Goal: Information Seeking & Learning: Learn about a topic

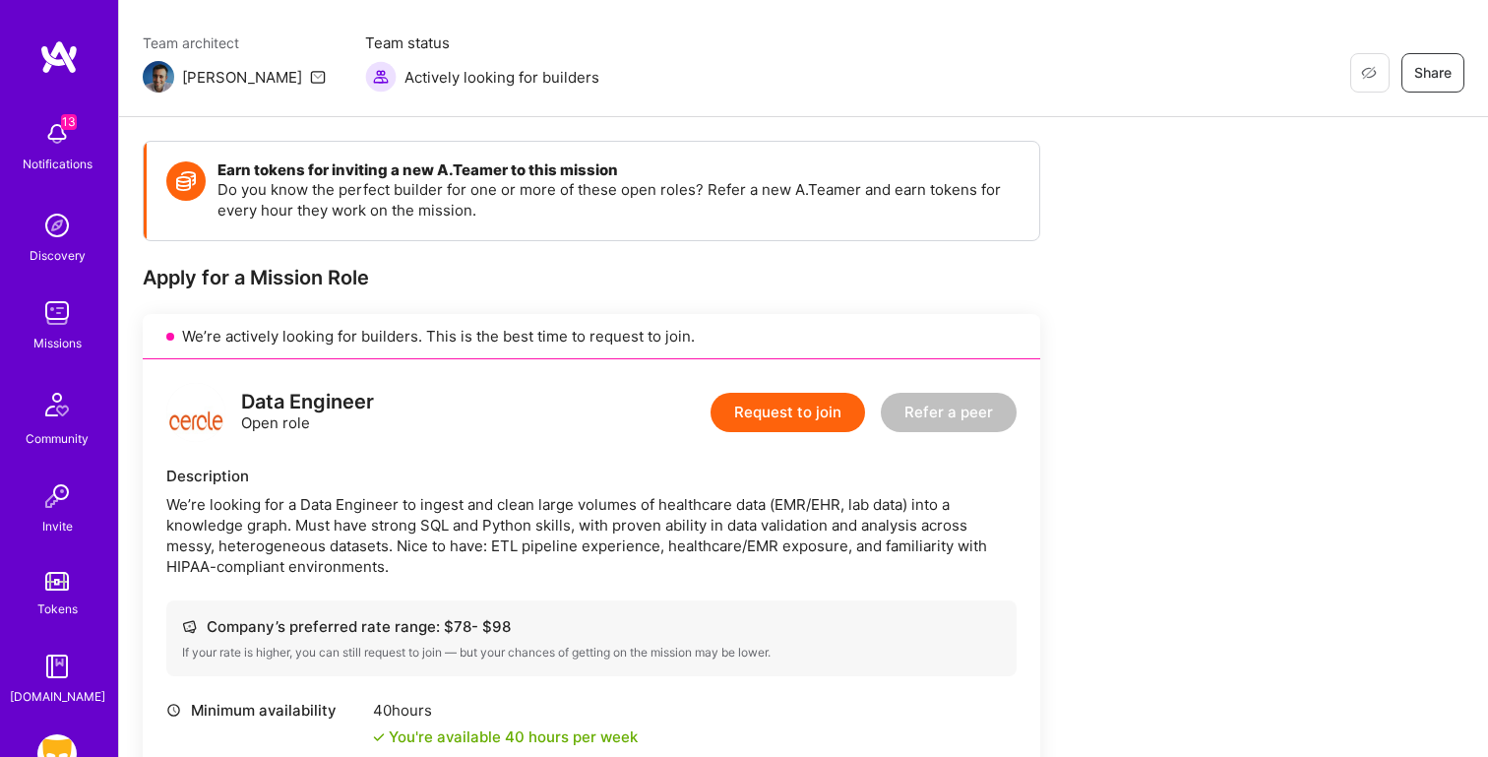
scroll to position [145, 0]
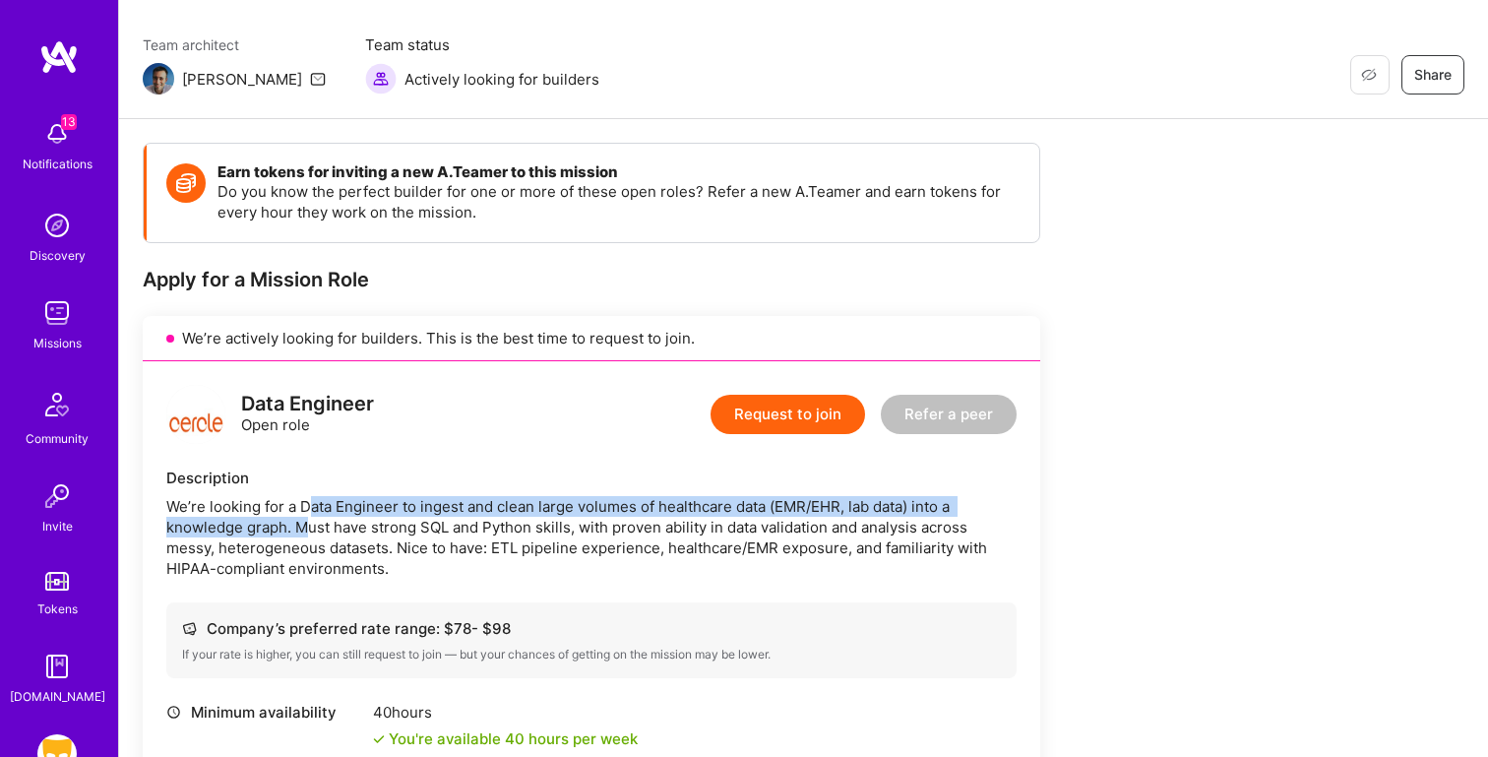
drag, startPoint x: 305, startPoint y: 529, endPoint x: 305, endPoint y: 497, distance: 32.5
click at [305, 497] on div "We’re looking for a Data Engineer to ingest and clean large volumes of healthca…" at bounding box center [591, 537] width 850 height 83
click at [310, 517] on div "We’re looking for a Data Engineer to ingest and clean large volumes of healthca…" at bounding box center [591, 537] width 850 height 83
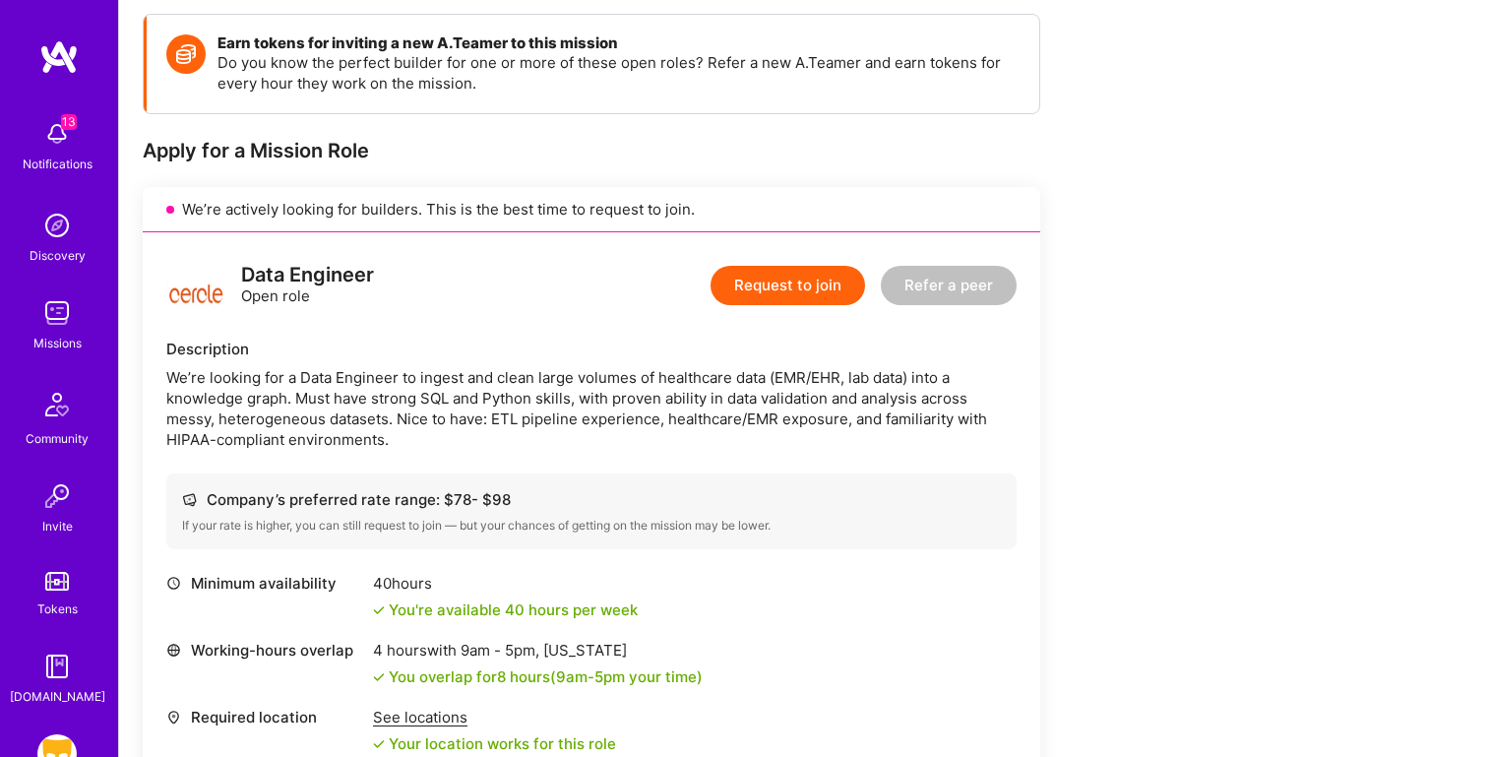
scroll to position [276, 0]
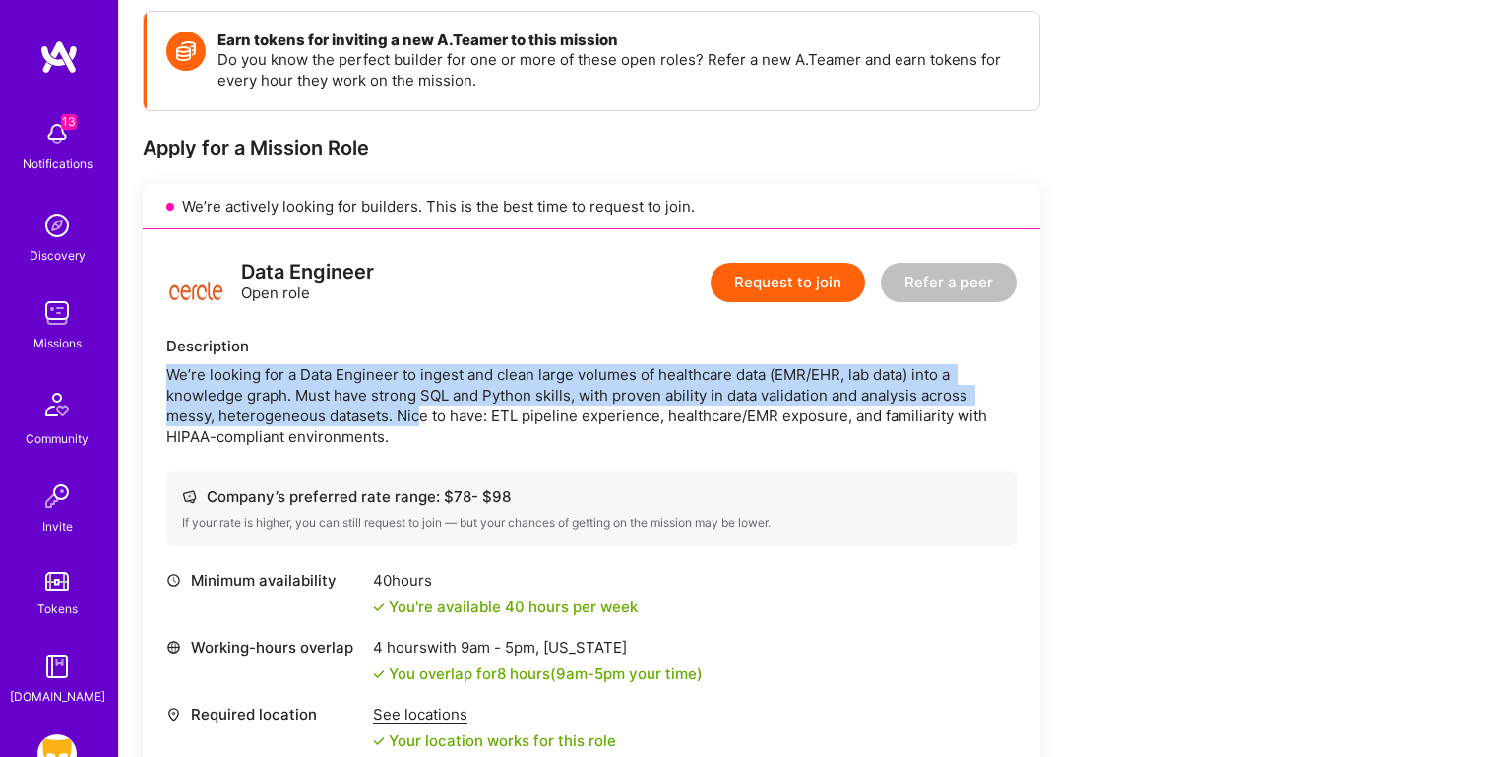
drag, startPoint x: 167, startPoint y: 373, endPoint x: 418, endPoint y: 424, distance: 256.0
click at [419, 424] on div "We’re looking for a Data Engineer to ingest and clean large volumes of healthca…" at bounding box center [591, 405] width 850 height 83
click at [418, 424] on div "We’re looking for a Data Engineer to ingest and clean large volumes of healthca…" at bounding box center [591, 405] width 850 height 83
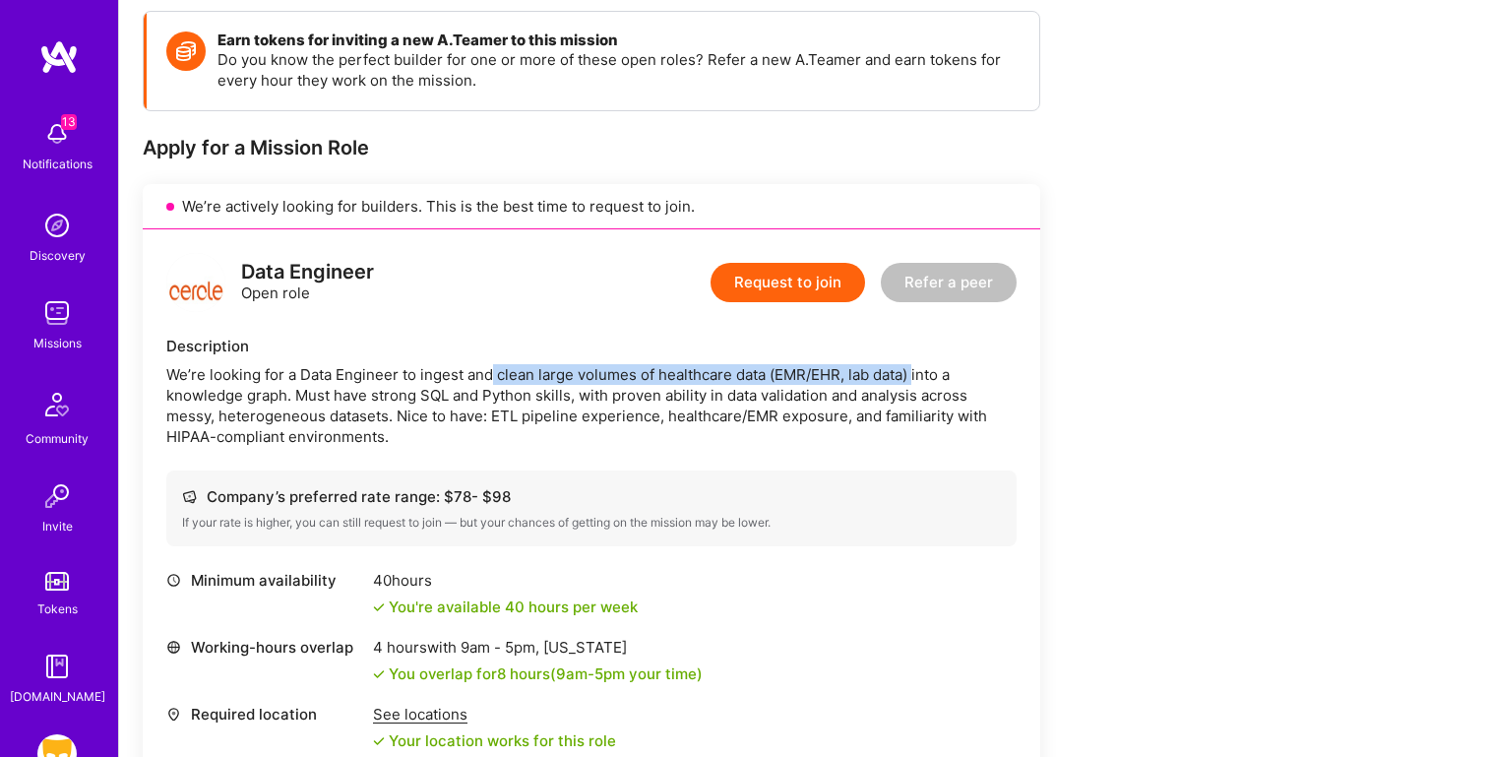
drag, startPoint x: 493, startPoint y: 372, endPoint x: 915, endPoint y: 375, distance: 422.1
click at [915, 375] on div "We’re looking for a Data Engineer to ingest and clean large volumes of healthca…" at bounding box center [591, 405] width 850 height 83
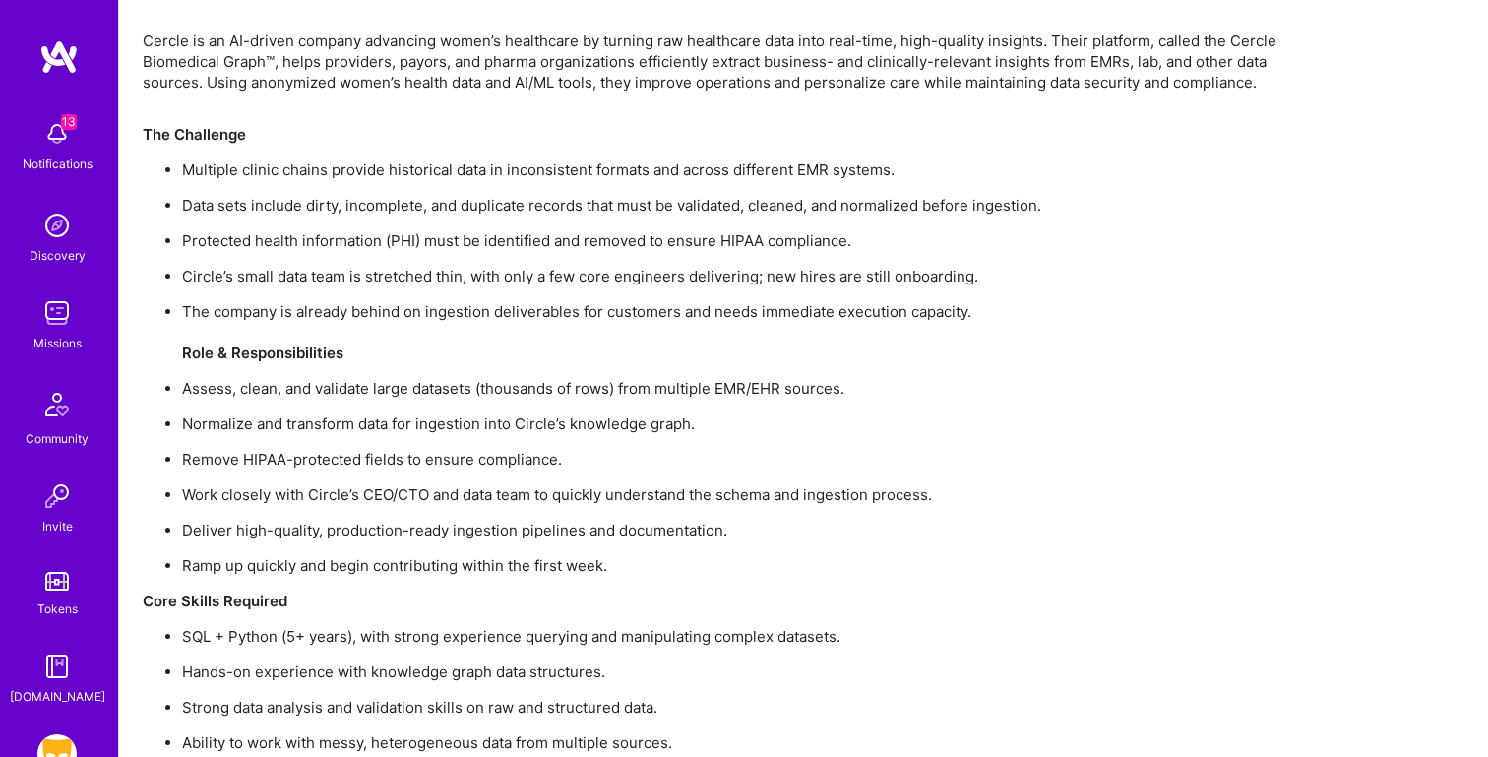
scroll to position [1236, 0]
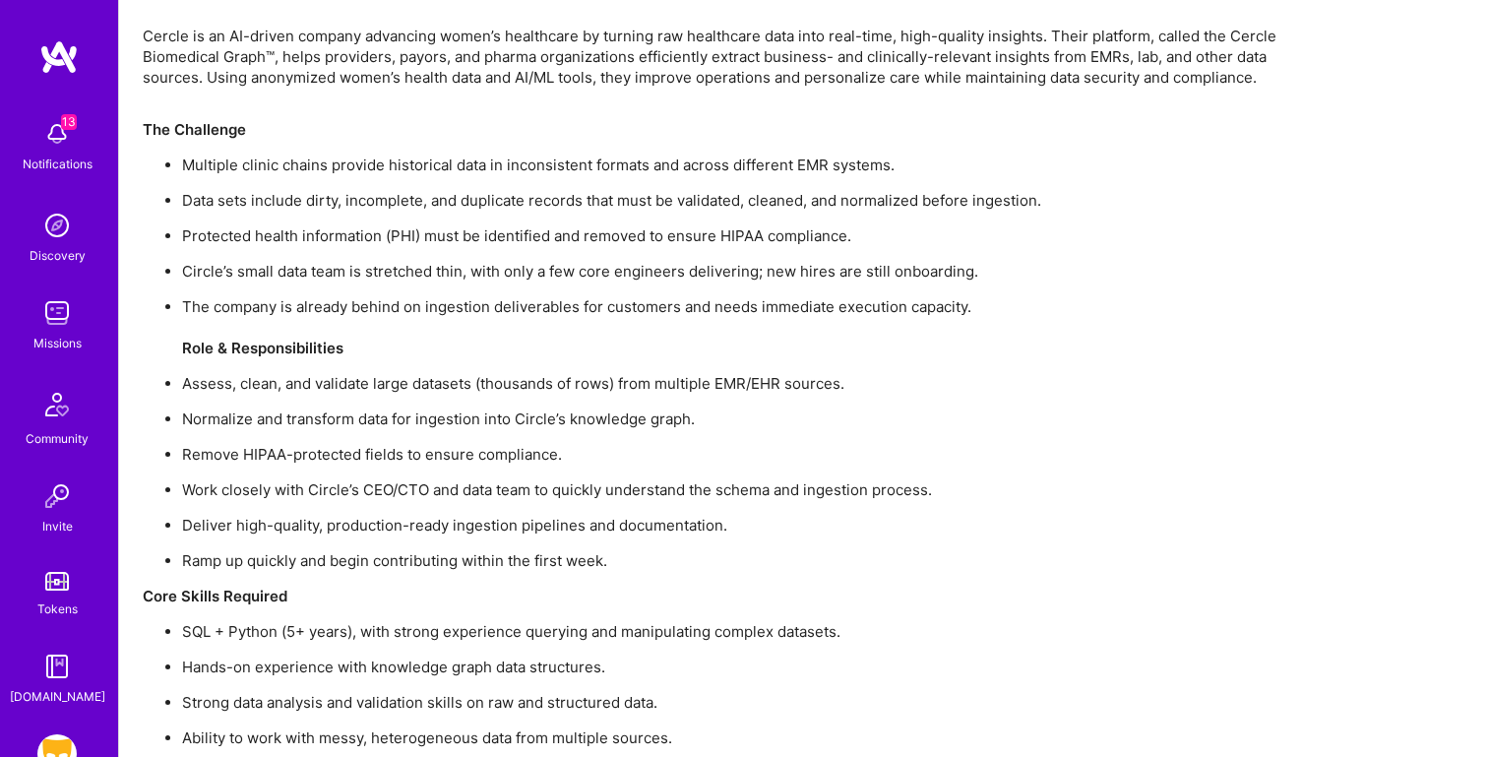
click at [627, 370] on ul "Multiple clinic chains provide historical data in inconsistent formats and acro…" at bounding box center [733, 362] width 1181 height 416
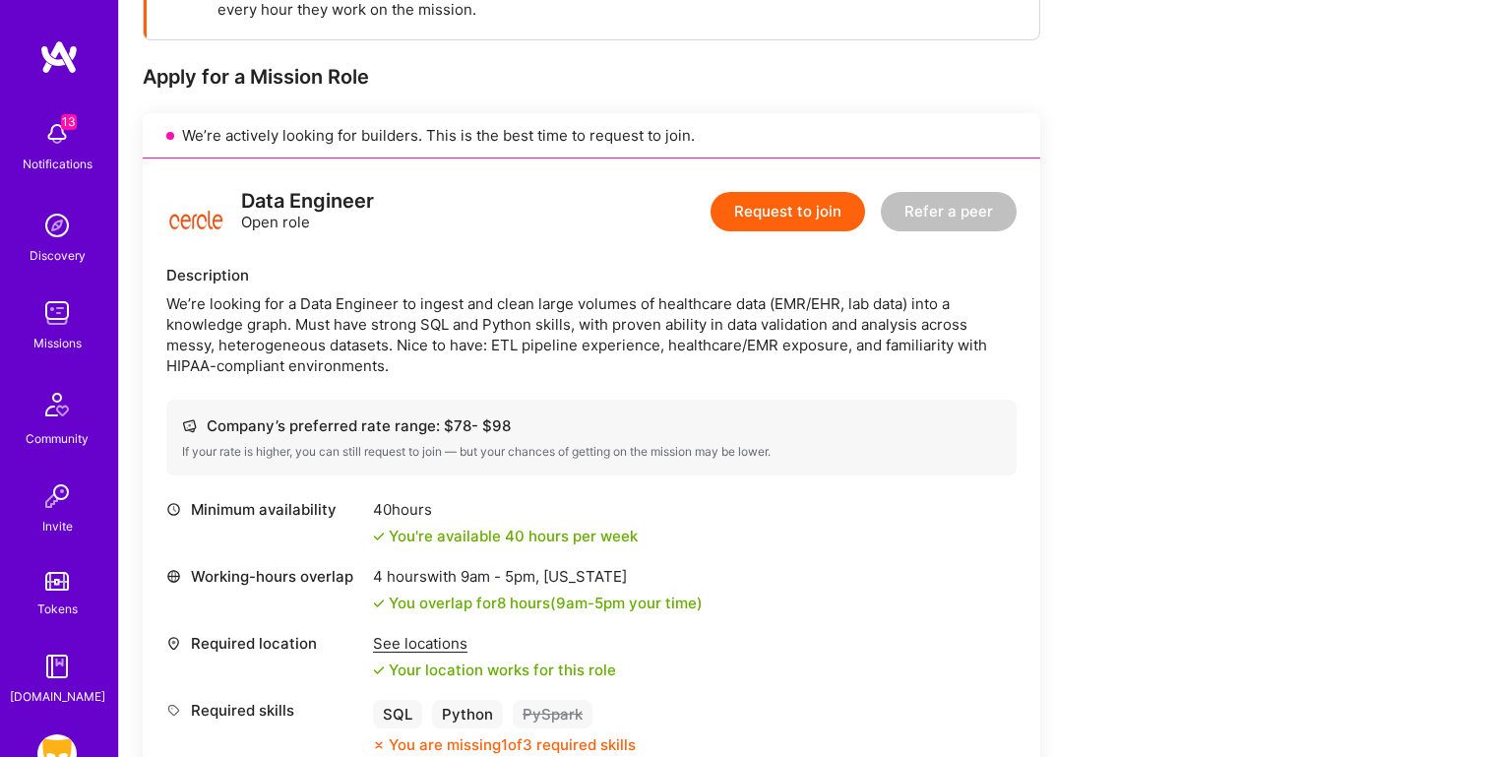
scroll to position [313, 0]
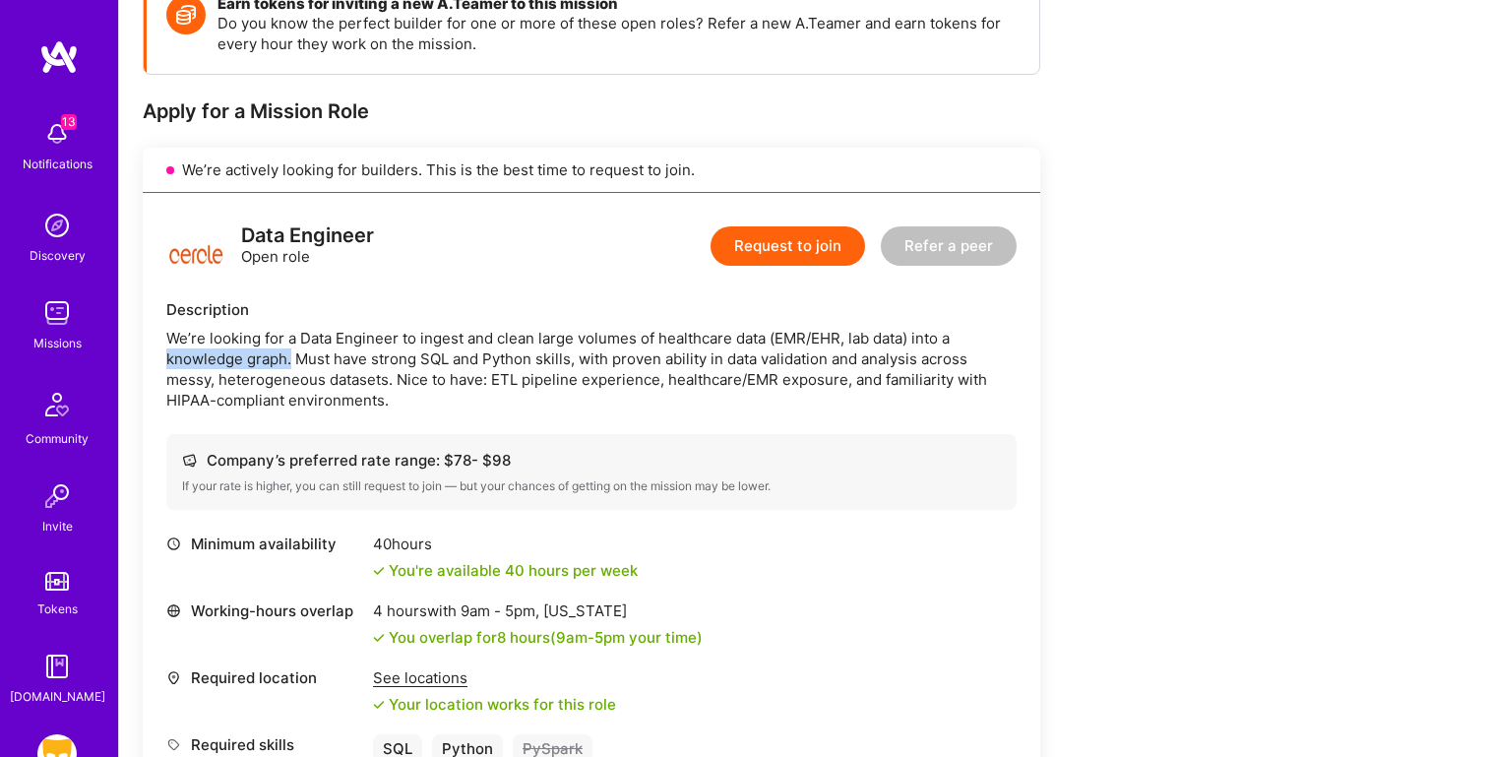
drag, startPoint x: 289, startPoint y: 362, endPoint x: 159, endPoint y: 362, distance: 129.9
click at [159, 362] on div "Data Engineer Open role Request to join Refer a peer Description We’re looking …" at bounding box center [591, 503] width 897 height 620
click at [177, 361] on div "We’re looking for a Data Engineer to ingest and clean large volumes of healthca…" at bounding box center [591, 369] width 850 height 83
drag, startPoint x: 292, startPoint y: 362, endPoint x: 148, endPoint y: 365, distance: 144.7
click at [148, 365] on div "Data Engineer Open role Request to join Refer a peer Description We’re looking …" at bounding box center [591, 503] width 897 height 620
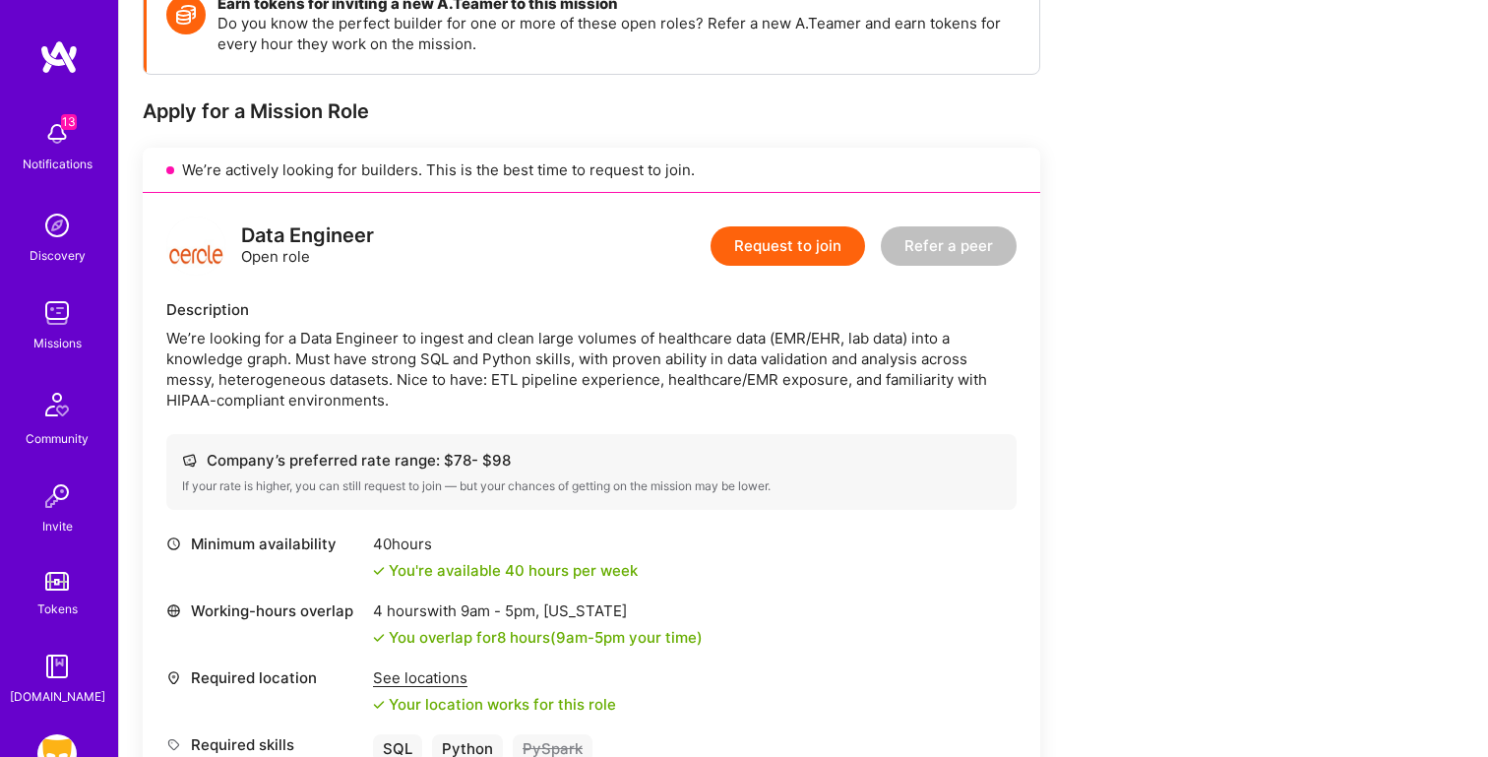
click at [301, 392] on div "We’re looking for a Data Engineer to ingest and clean large volumes of healthca…" at bounding box center [591, 369] width 850 height 83
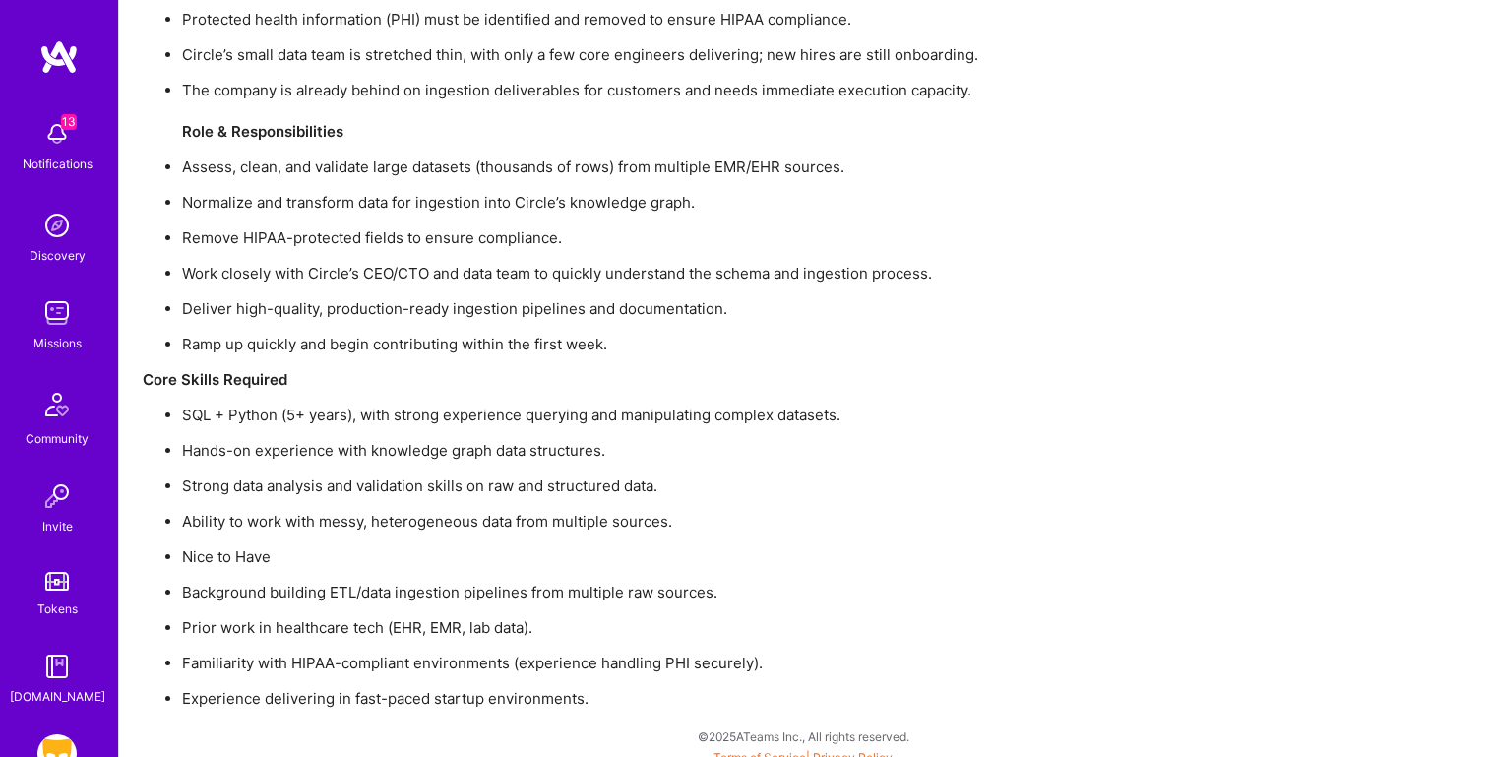
scroll to position [1466, 0]
